Goal: Task Accomplishment & Management: Complete application form

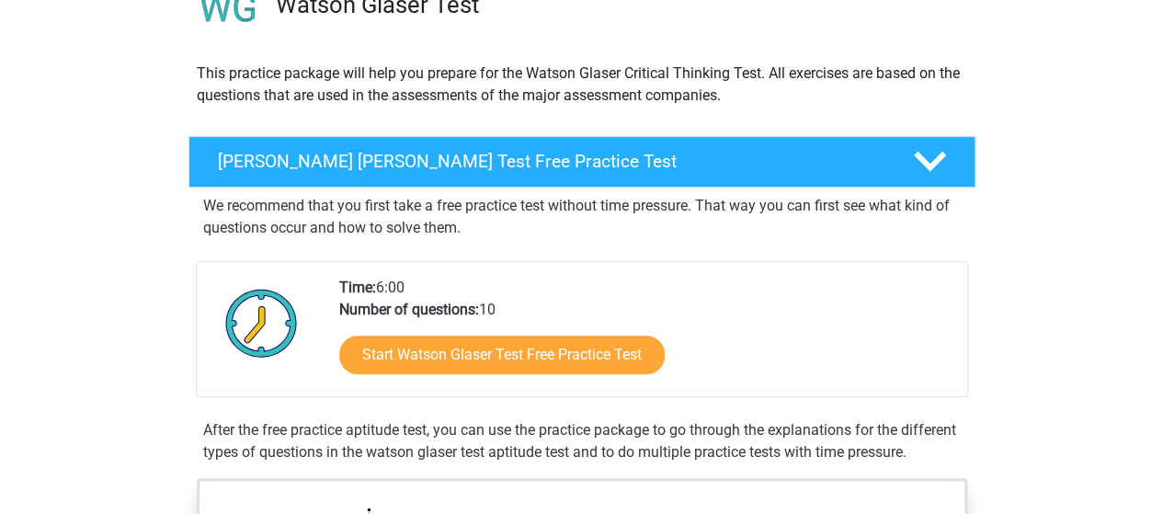
scroll to position [167, 0]
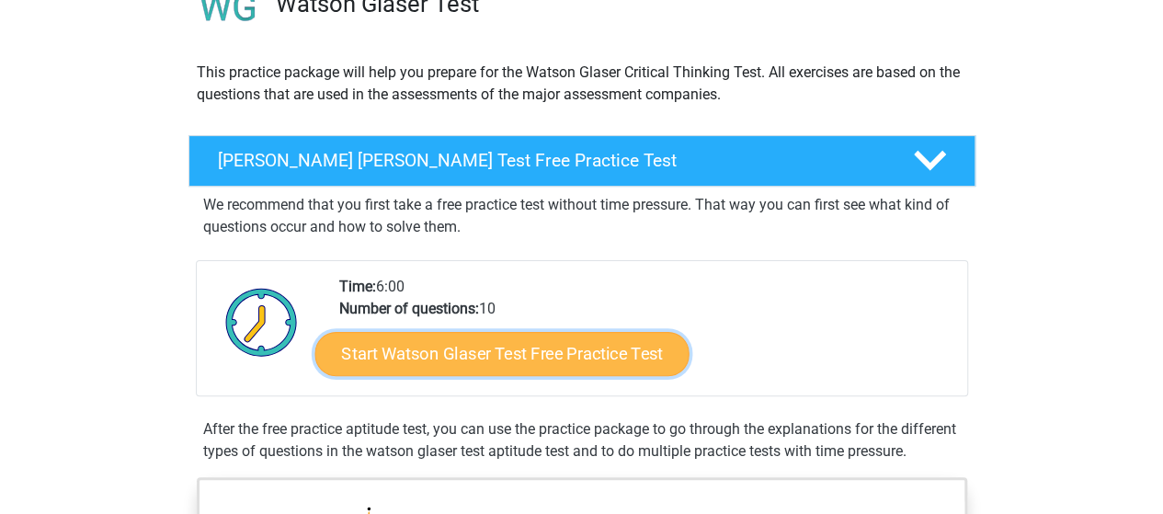
click at [511, 343] on link "Start Watson Glaser Test Free Practice Test" at bounding box center [502, 354] width 374 height 44
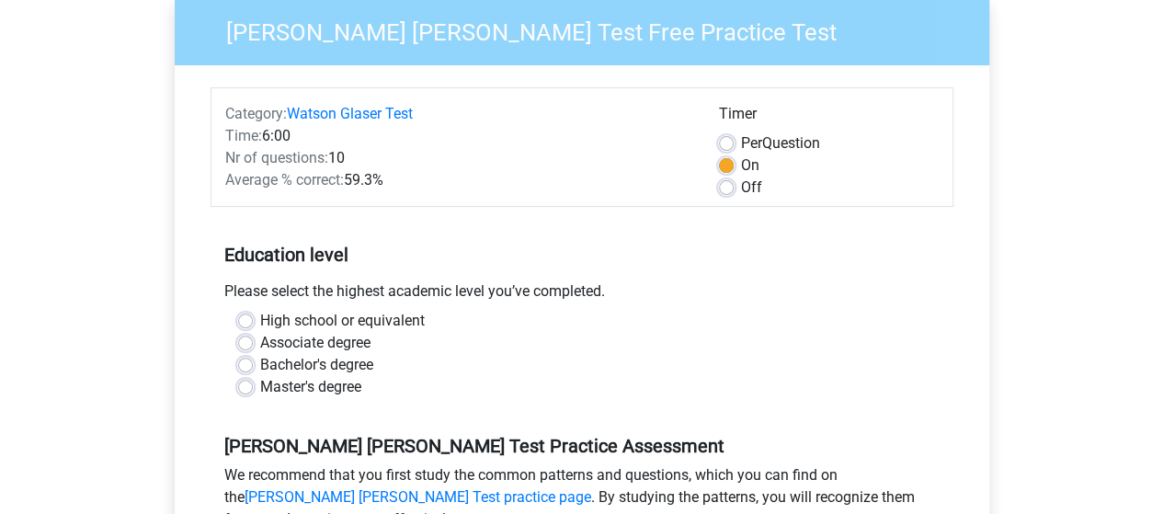
scroll to position [155, 0]
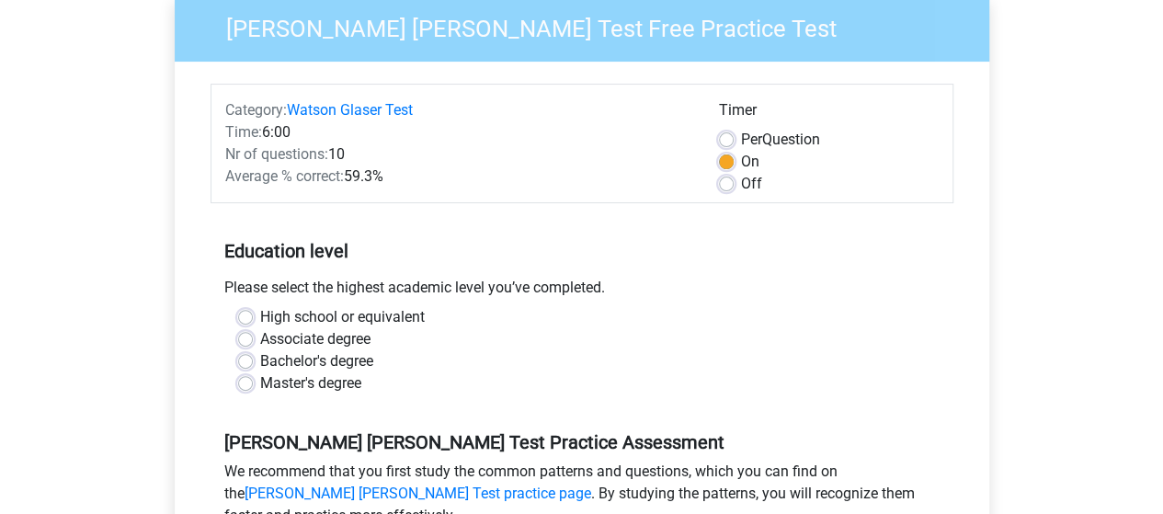
click at [260, 380] on label "Master's degree" at bounding box center [310, 383] width 101 height 22
click at [246, 380] on input "Master's degree" at bounding box center [245, 381] width 15 height 18
radio input "true"
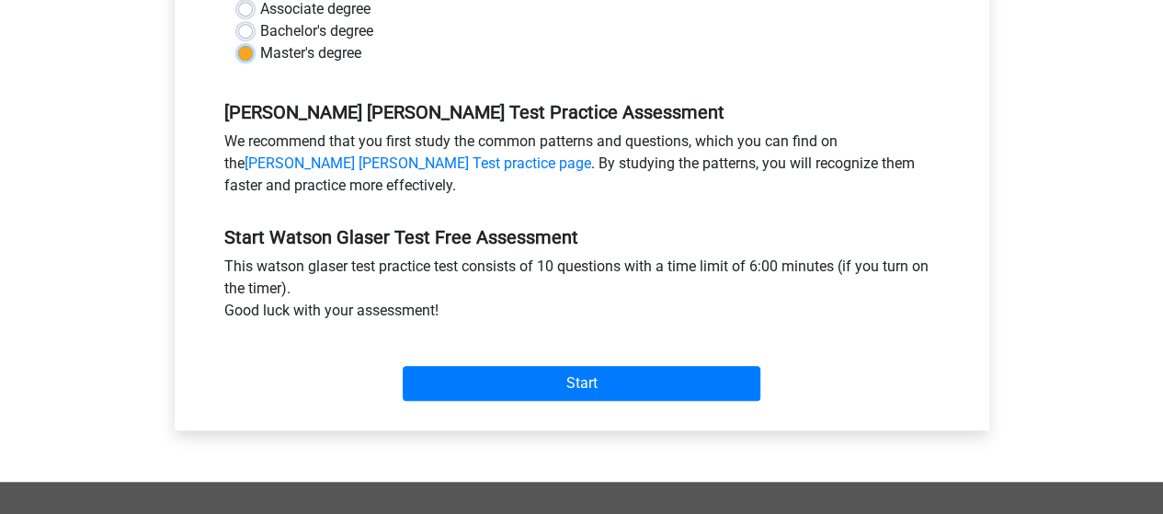
scroll to position [515, 0]
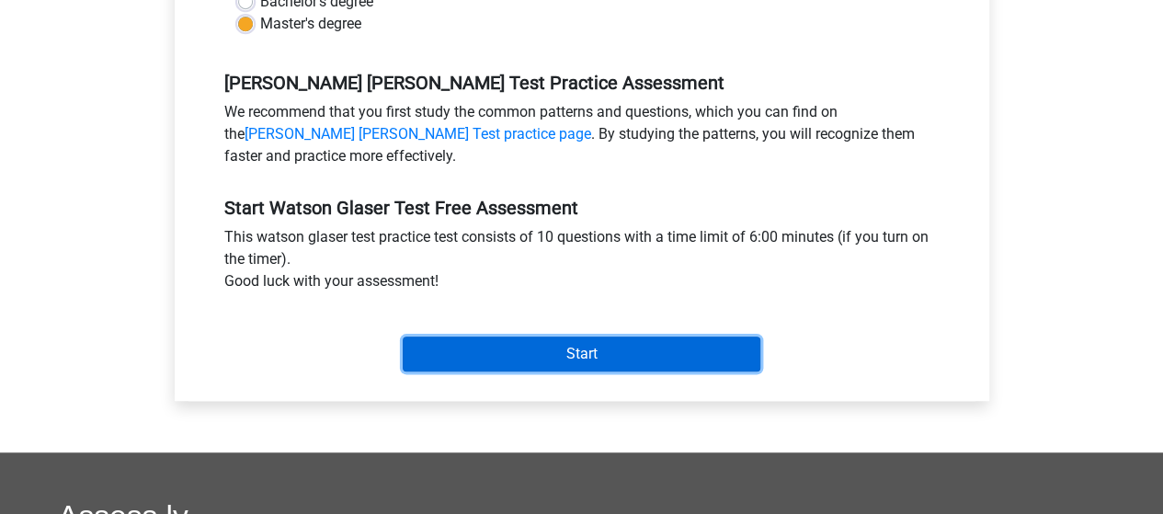
click at [570, 349] on input "Start" at bounding box center [582, 354] width 358 height 35
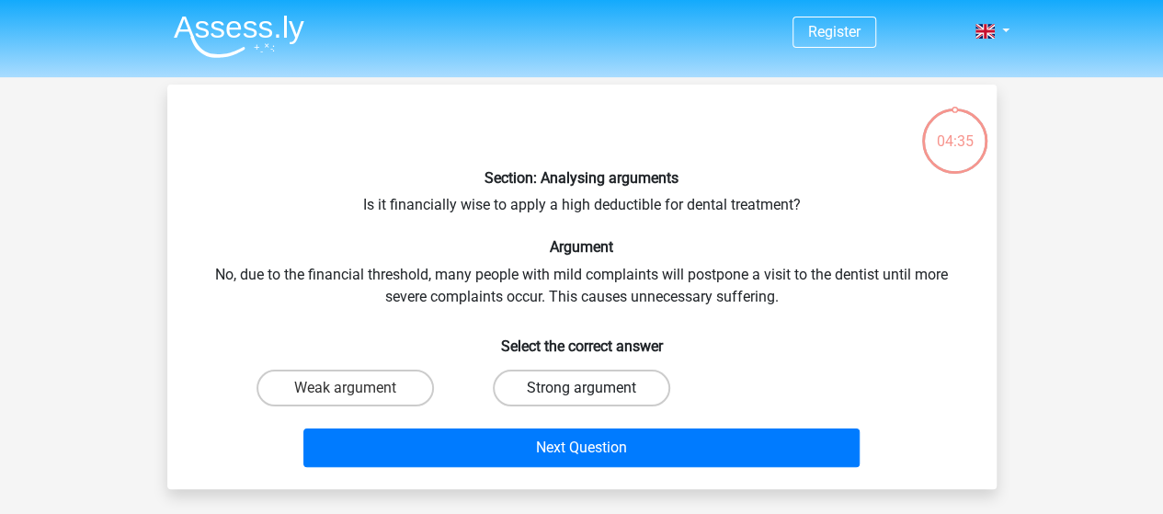
click at [580, 395] on label "Strong argument" at bounding box center [582, 388] width 178 height 37
click at [581, 395] on input "Strong argument" at bounding box center [587, 394] width 12 height 12
radio input "true"
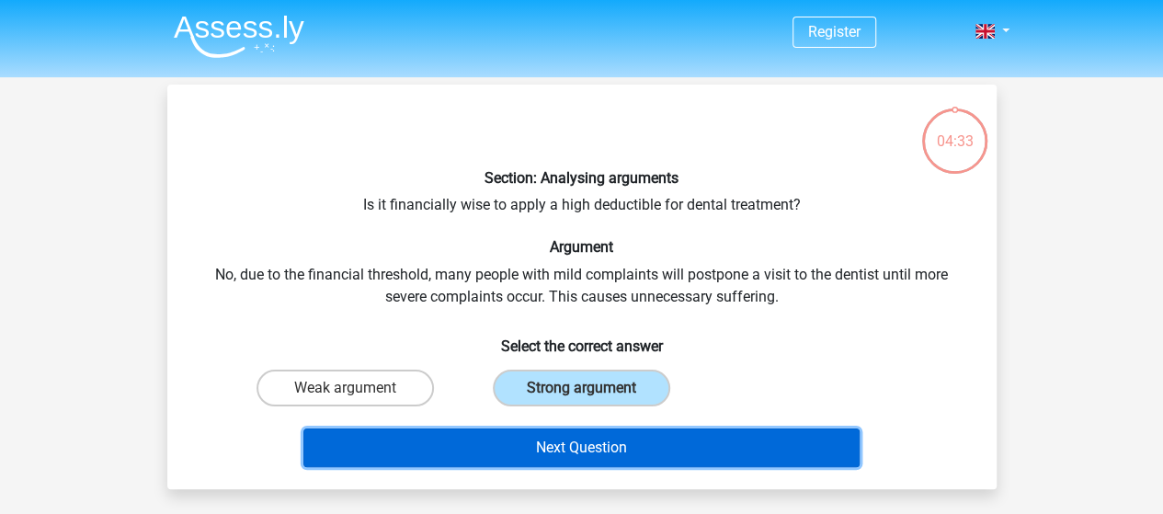
click at [577, 455] on button "Next Question" at bounding box center [582, 448] width 556 height 39
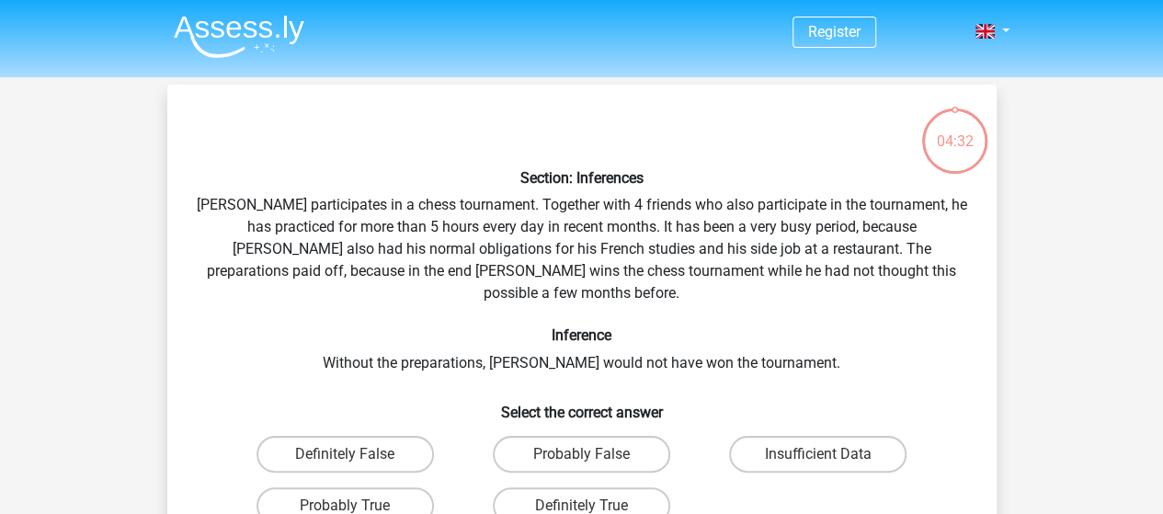
scroll to position [85, 0]
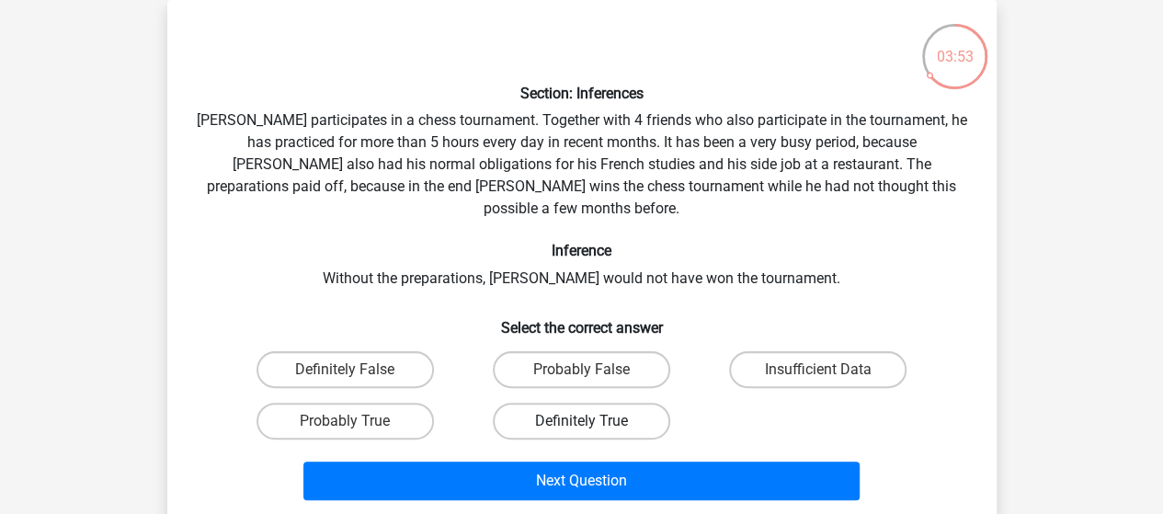
click at [616, 403] on label "Definitely True" at bounding box center [582, 421] width 178 height 37
click at [593, 421] on input "Definitely True" at bounding box center [587, 427] width 12 height 12
radio input "true"
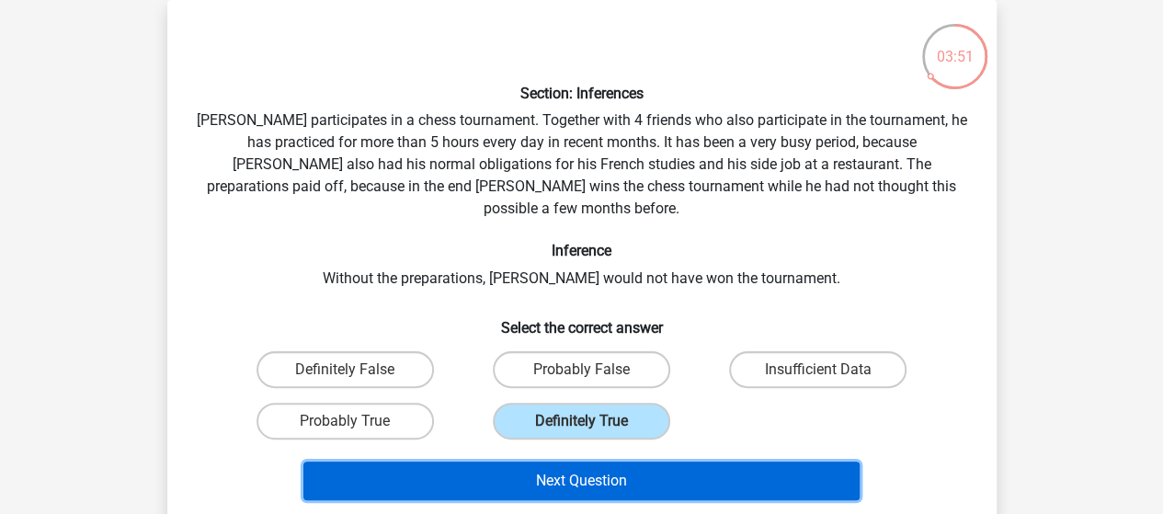
click at [607, 462] on button "Next Question" at bounding box center [582, 481] width 556 height 39
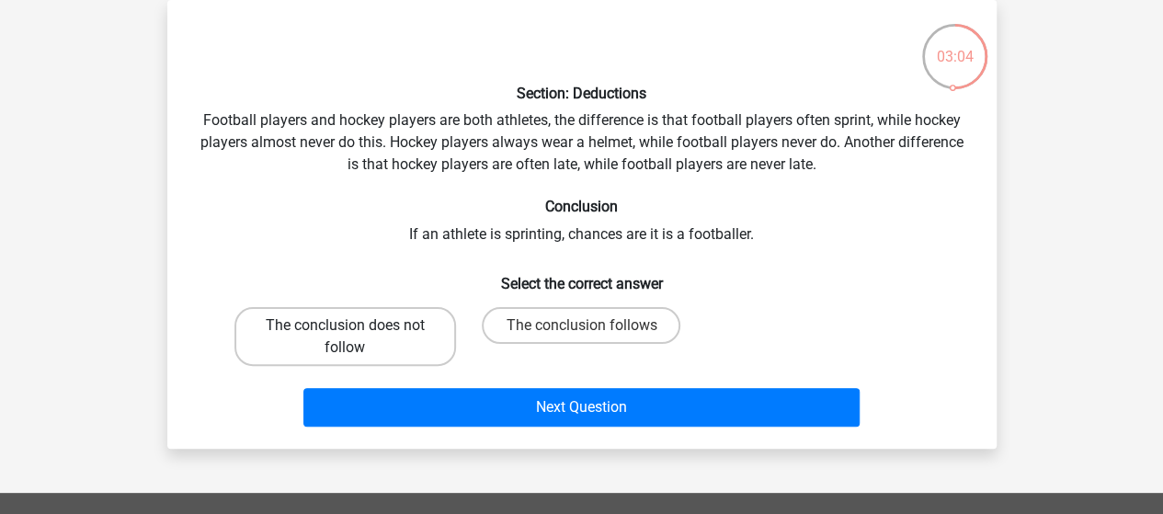
click at [368, 338] on label "The conclusion does not follow" at bounding box center [346, 336] width 222 height 59
click at [357, 338] on input "The conclusion does not follow" at bounding box center [351, 332] width 12 height 12
radio input "true"
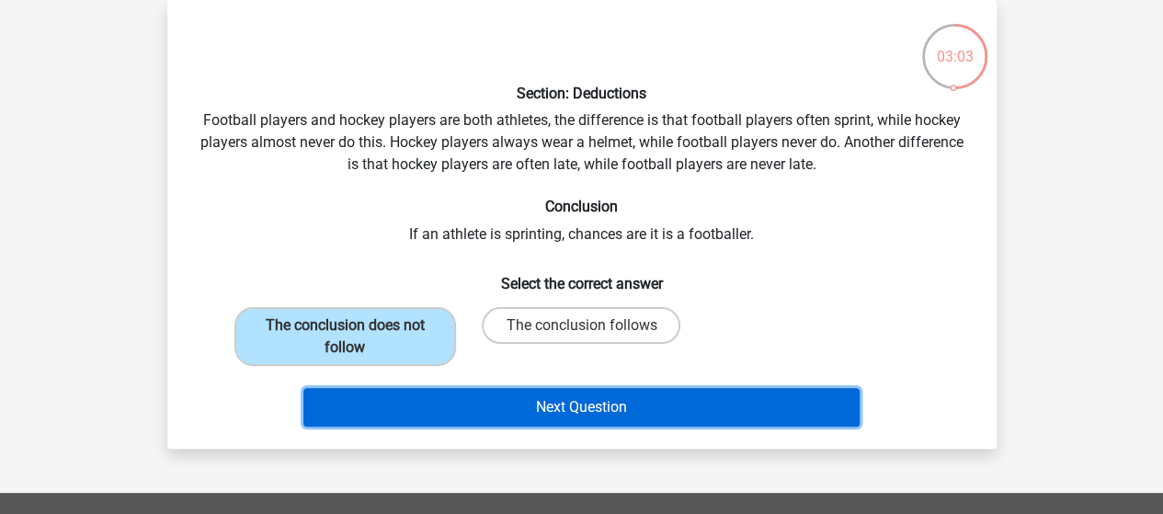
click at [575, 403] on button "Next Question" at bounding box center [582, 407] width 556 height 39
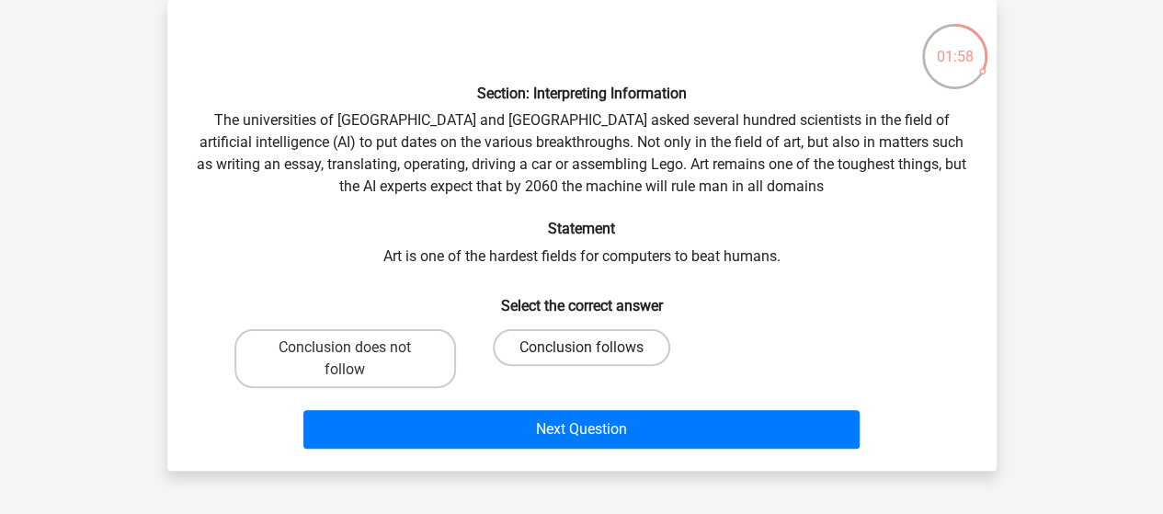
click at [546, 349] on label "Conclusion follows" at bounding box center [582, 347] width 178 height 37
click at [581, 349] on input "Conclusion follows" at bounding box center [587, 354] width 12 height 12
radio input "true"
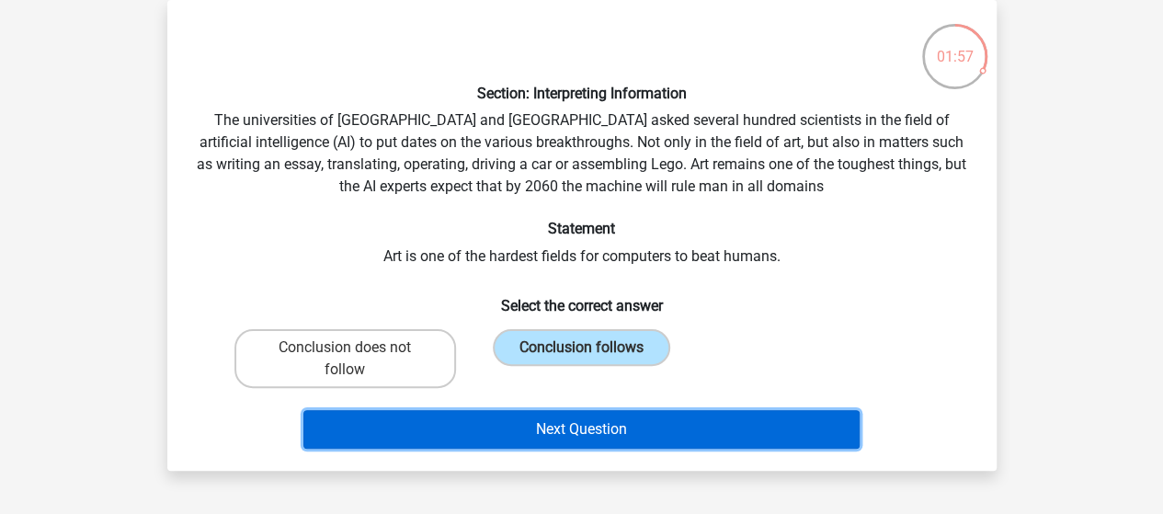
click at [621, 418] on button "Next Question" at bounding box center [582, 429] width 556 height 39
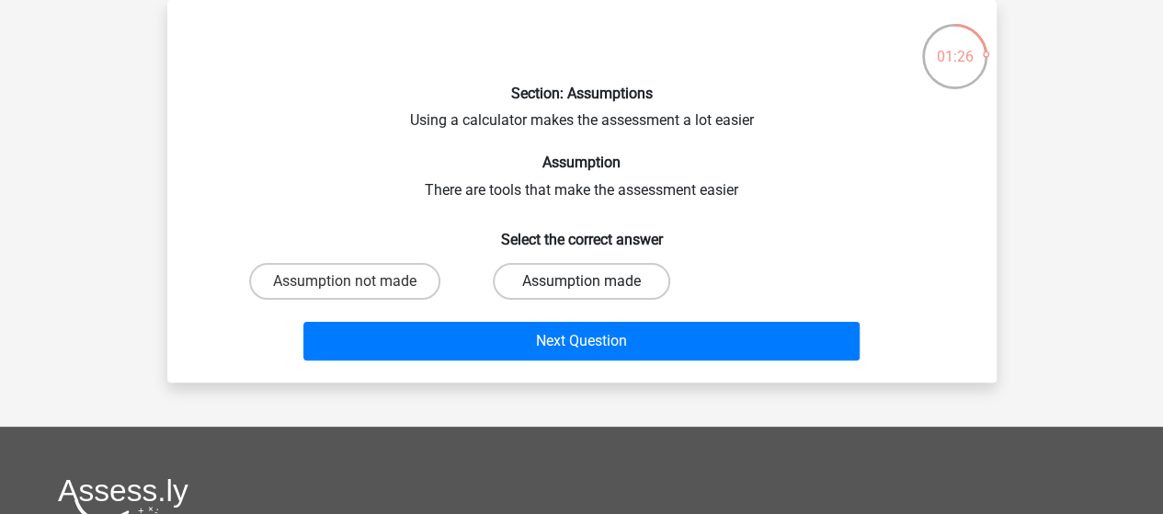
click at [574, 275] on label "Assumption made" at bounding box center [582, 281] width 178 height 37
click at [581, 281] on input "Assumption made" at bounding box center [587, 287] width 12 height 12
radio input "true"
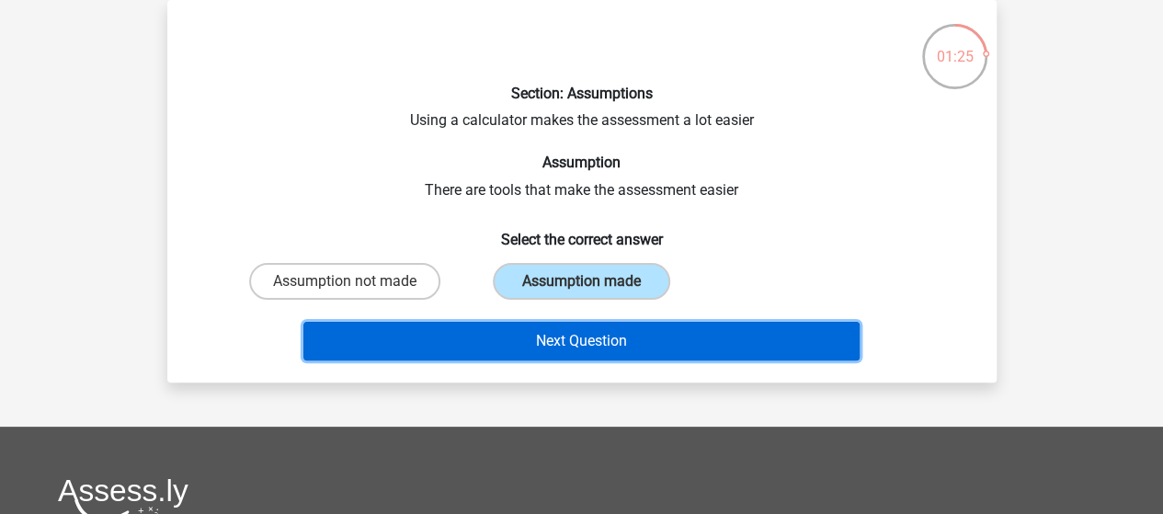
click at [605, 342] on button "Next Question" at bounding box center [582, 341] width 556 height 39
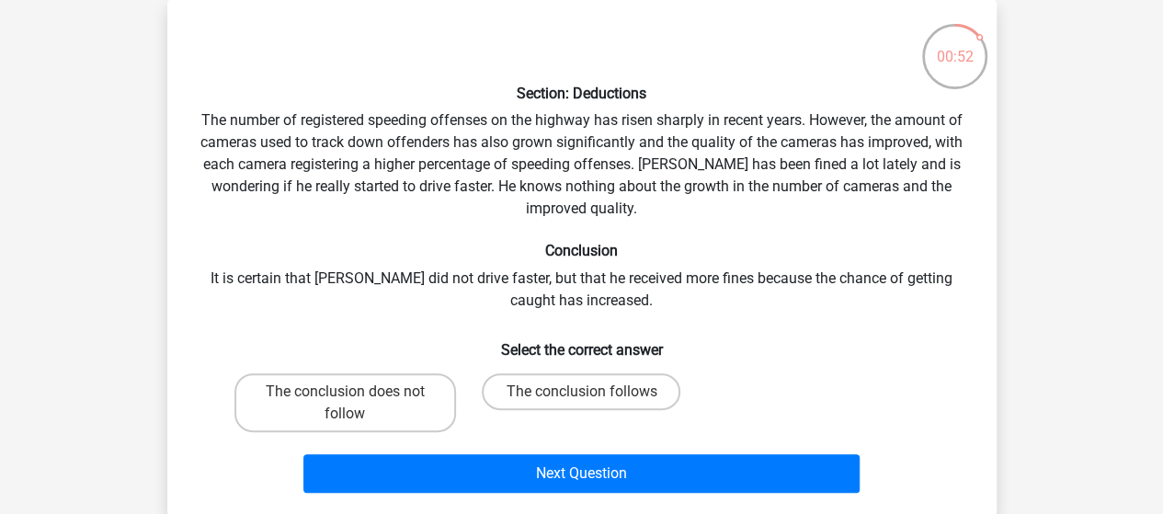
click at [746, 287] on div "Section: Deductions The number of registered speeding offenses on the highway h…" at bounding box center [582, 258] width 815 height 486
click at [583, 392] on input "The conclusion follows" at bounding box center [587, 398] width 12 height 12
radio input "true"
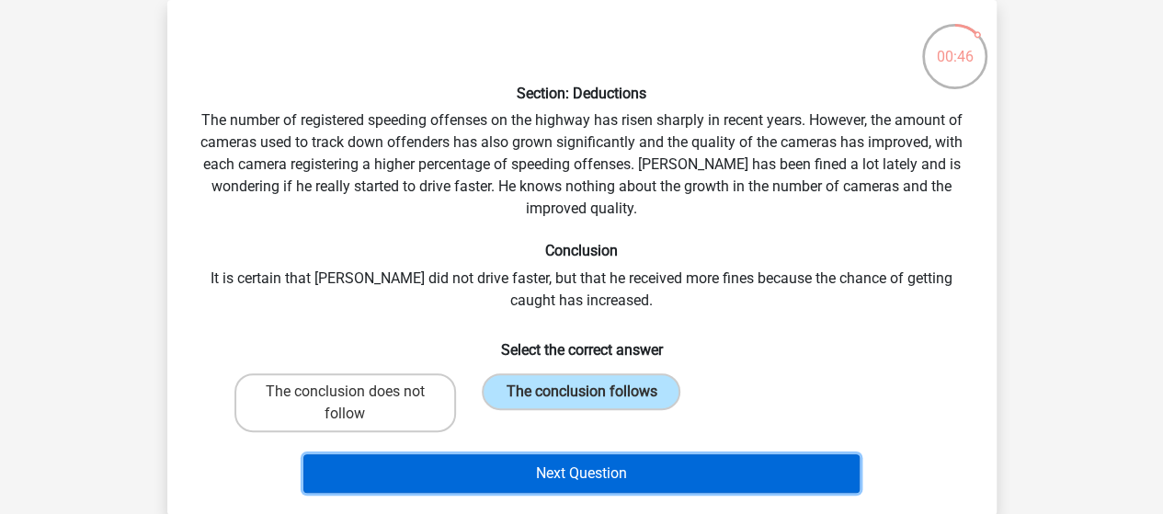
click at [586, 466] on button "Next Question" at bounding box center [582, 473] width 556 height 39
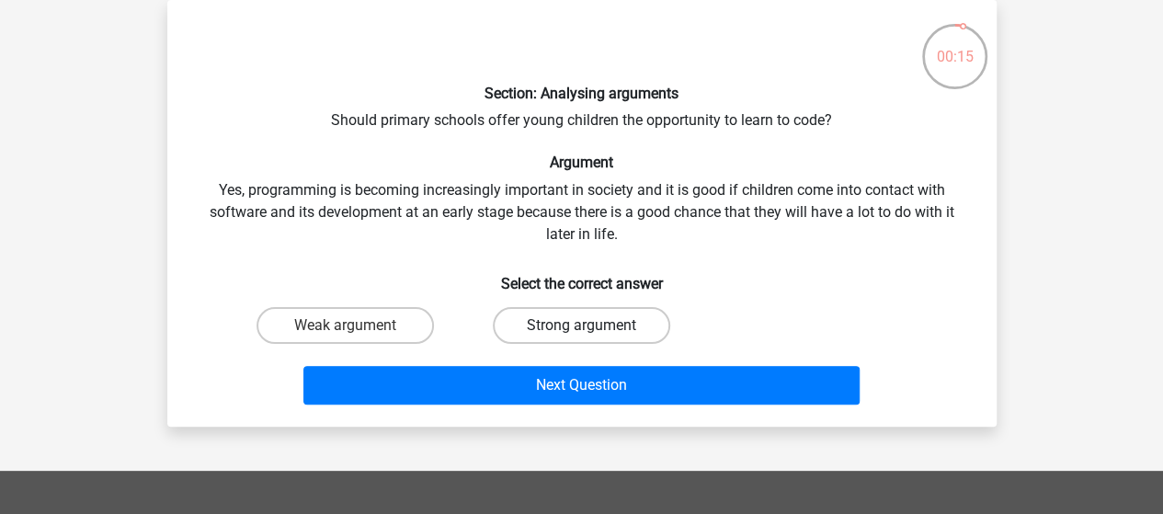
click at [591, 323] on label "Strong argument" at bounding box center [582, 325] width 178 height 37
click at [591, 326] on input "Strong argument" at bounding box center [587, 332] width 12 height 12
radio input "true"
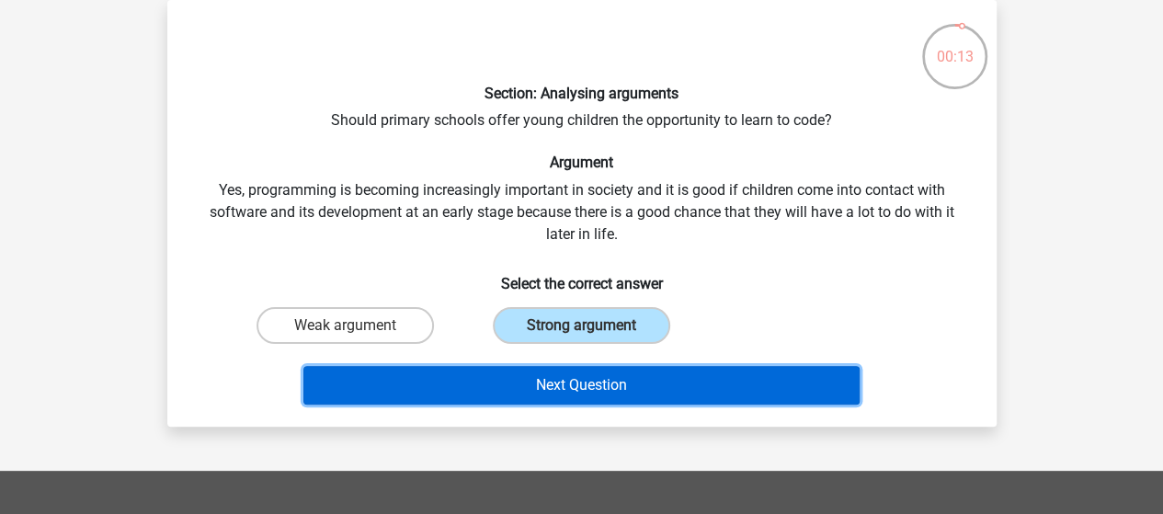
click at [590, 387] on button "Next Question" at bounding box center [582, 385] width 556 height 39
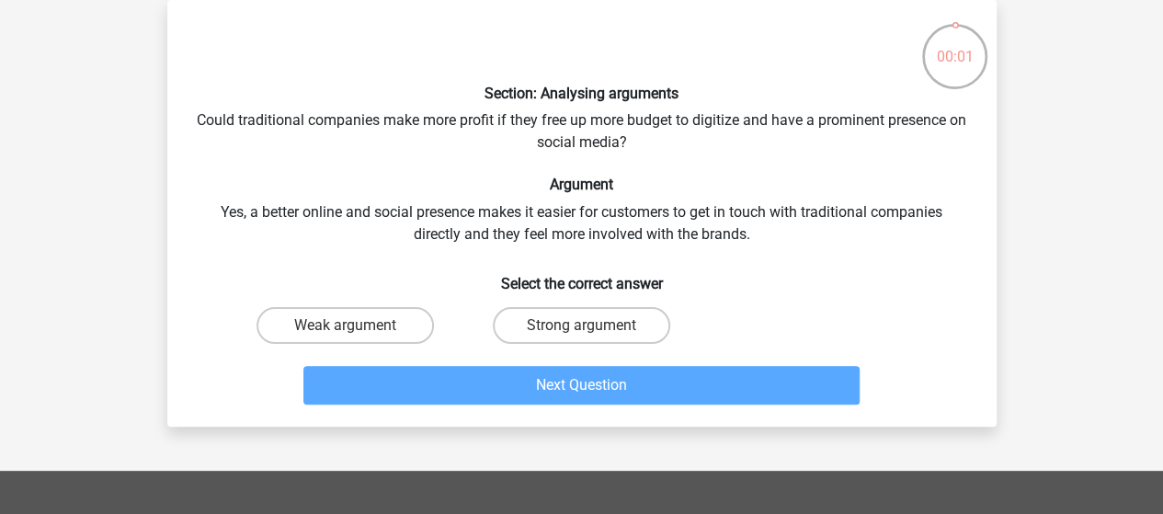
click at [586, 345] on div "Strong argument" at bounding box center [582, 326] width 236 height 52
click at [577, 325] on label "Strong argument" at bounding box center [582, 325] width 178 height 37
click at [581, 326] on input "Strong argument" at bounding box center [587, 332] width 12 height 12
radio input "true"
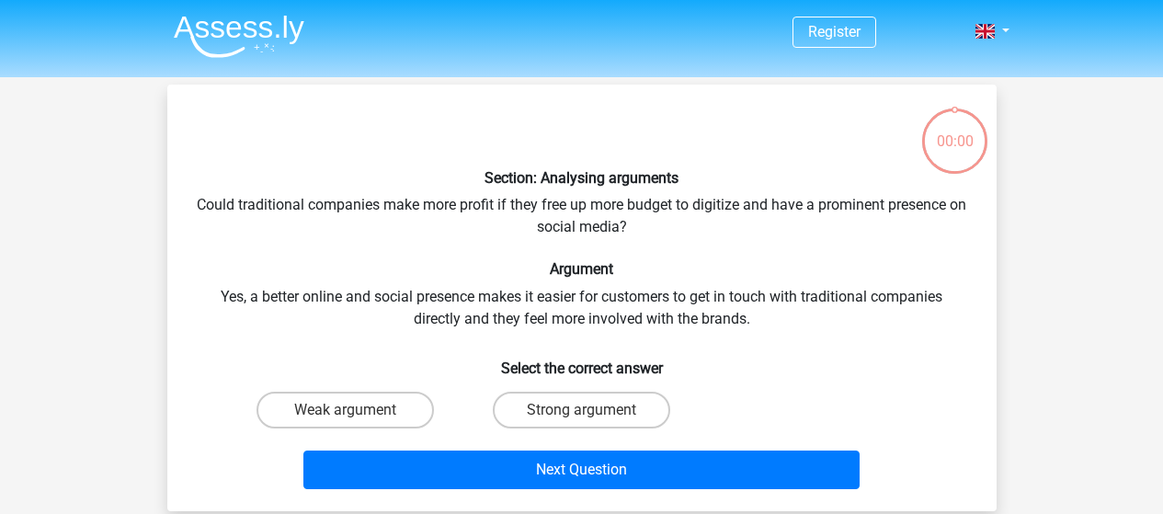
scroll to position [85, 0]
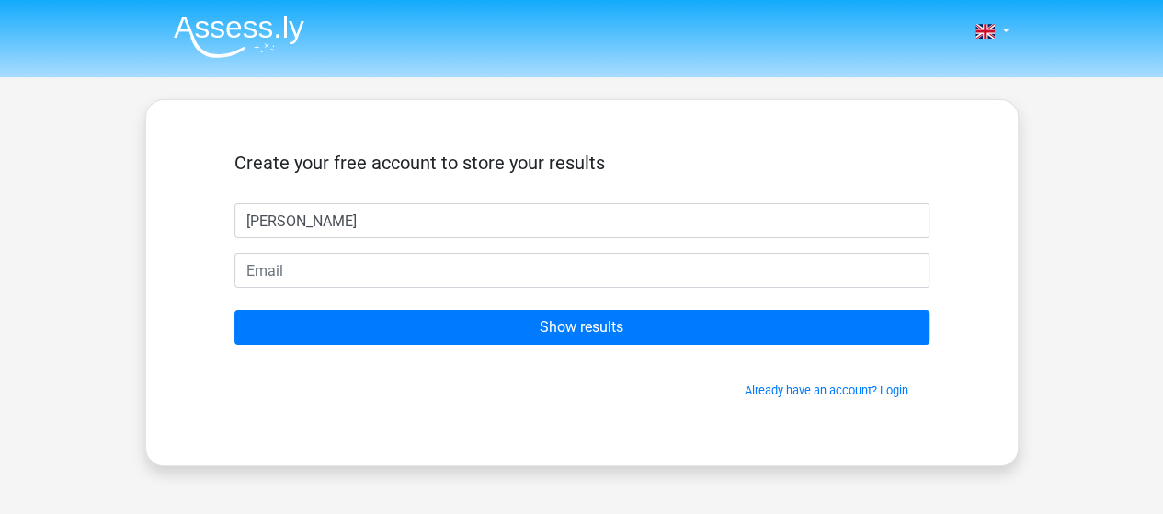
type input "[PERSON_NAME]"
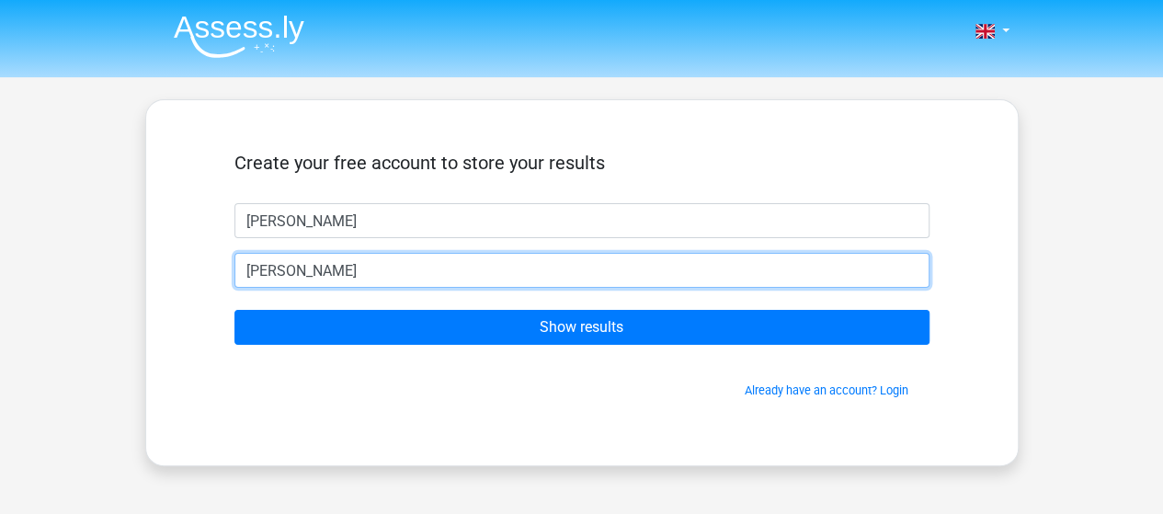
type input "[EMAIL_ADDRESS][DOMAIN_NAME]"
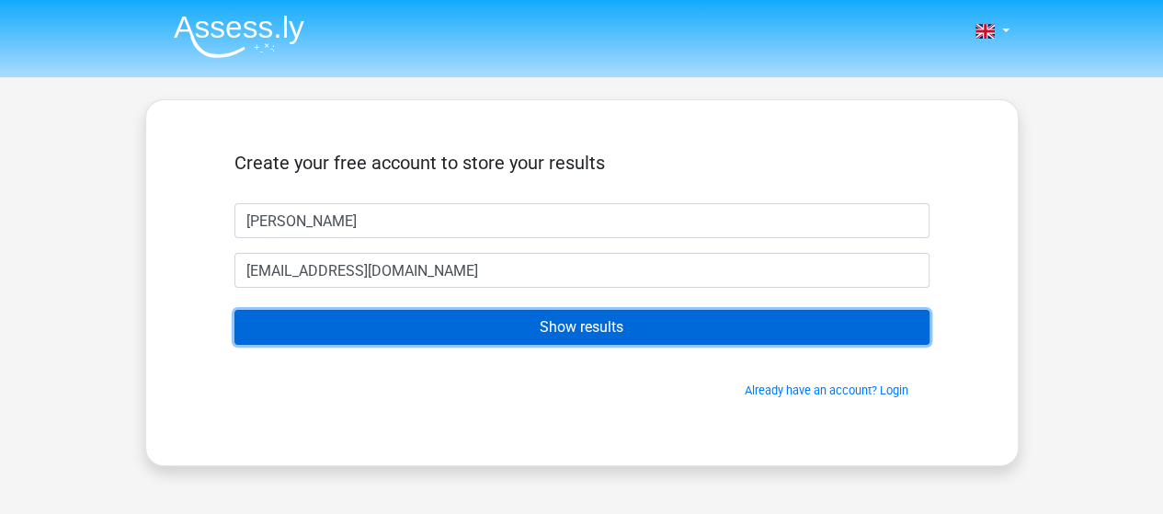
click at [532, 321] on input "Show results" at bounding box center [582, 327] width 695 height 35
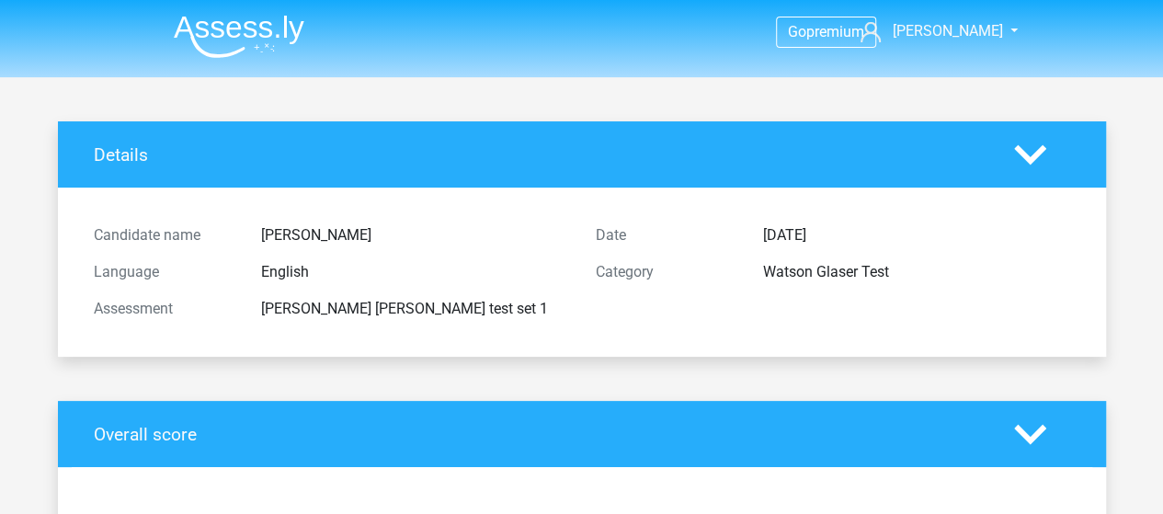
click at [1032, 155] on polygon at bounding box center [1030, 154] width 32 height 20
